Goal: Task Accomplishment & Management: Manage account settings

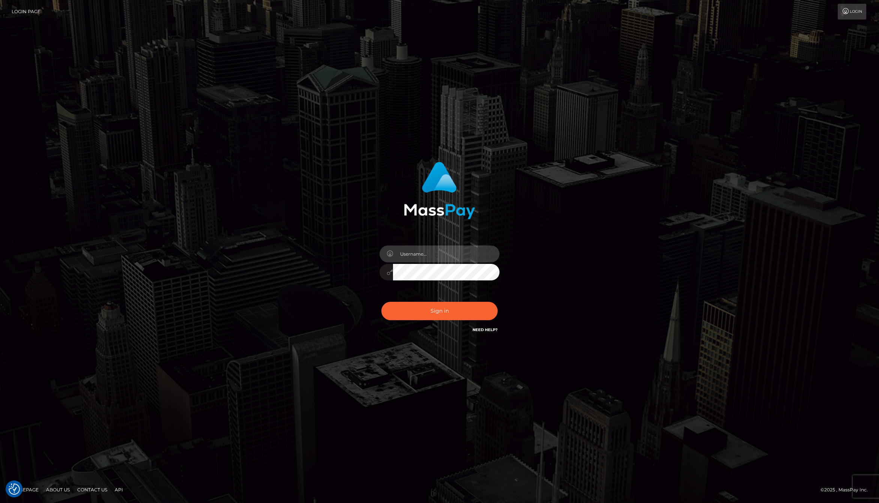
click at [432, 258] on input "text" at bounding box center [446, 253] width 107 height 17
type input "jackson.whop"
